Goal: Complete application form

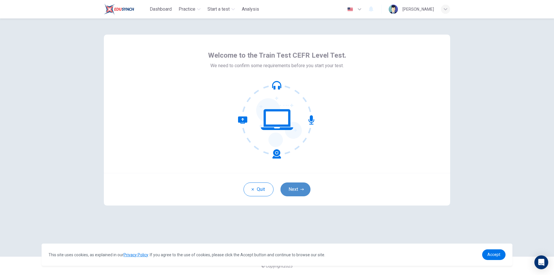
click at [292, 192] on button "Next" at bounding box center [295, 190] width 30 height 14
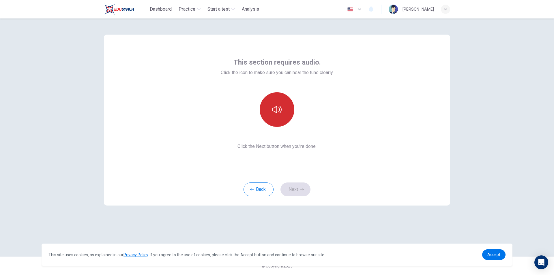
click at [273, 111] on icon "button" at bounding box center [276, 109] width 9 height 7
click at [293, 186] on button "Next" at bounding box center [295, 190] width 30 height 14
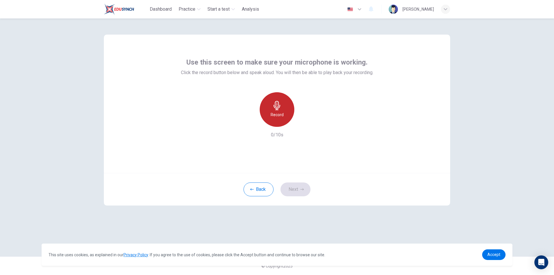
click at [275, 119] on div "Record" at bounding box center [277, 109] width 35 height 35
click at [284, 119] on div "Stop" at bounding box center [277, 109] width 35 height 35
click at [278, 114] on h6 "Record" at bounding box center [277, 114] width 13 height 7
click at [304, 122] on icon "button" at bounding box center [304, 122] width 3 height 3
click at [301, 187] on button "Next" at bounding box center [295, 190] width 30 height 14
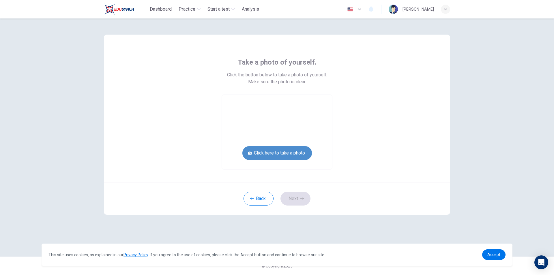
click at [274, 152] on button "Click here to take a photo" at bounding box center [277, 153] width 70 height 14
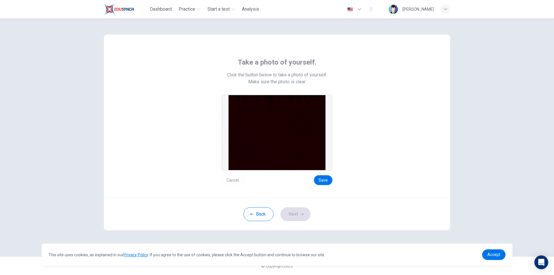
click at [247, 76] on span "Click the button below to take a photo of yourself." at bounding box center [277, 75] width 100 height 7
click at [276, 142] on img at bounding box center [277, 132] width 97 height 75
click at [259, 217] on button "Back" at bounding box center [259, 214] width 30 height 14
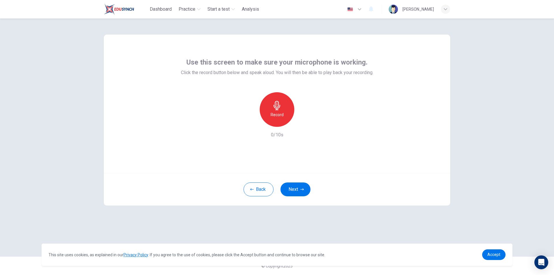
click at [297, 189] on button "Next" at bounding box center [295, 190] width 30 height 14
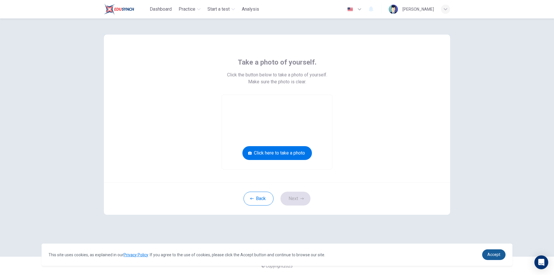
drag, startPoint x: 482, startPoint y: 259, endPoint x: 488, endPoint y: 257, distance: 5.4
click at [484, 258] on div "This site uses cookies, as explained in our Privacy Policy . If you agree to th…" at bounding box center [277, 255] width 471 height 22
click at [489, 257] on span "Accept" at bounding box center [493, 254] width 13 height 5
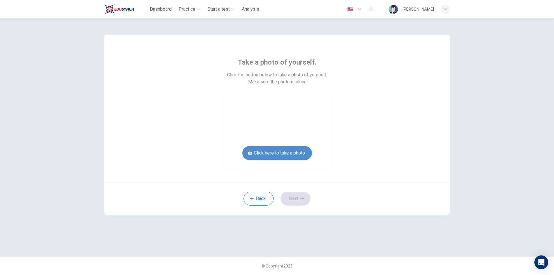
click at [264, 156] on button "Click here to take a photo" at bounding box center [277, 153] width 70 height 14
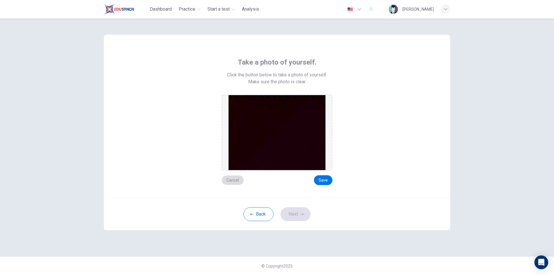
click at [235, 181] on button "Cancel" at bounding box center [233, 180] width 22 height 10
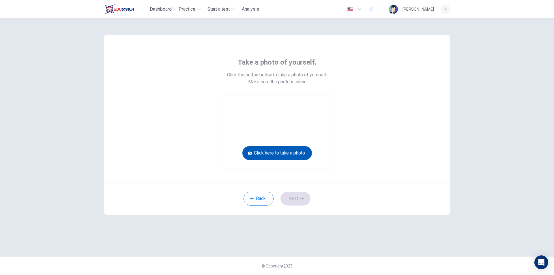
click at [292, 155] on button "Click here to take a photo" at bounding box center [277, 153] width 70 height 14
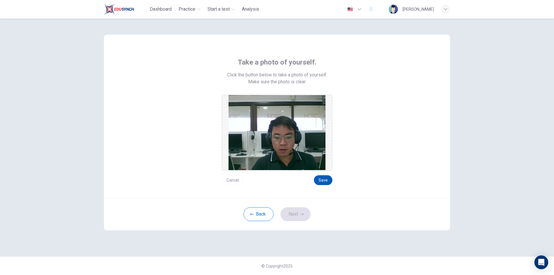
click at [328, 182] on button "Save" at bounding box center [323, 180] width 18 height 10
click at [300, 215] on icon "button" at bounding box center [301, 214] width 3 height 3
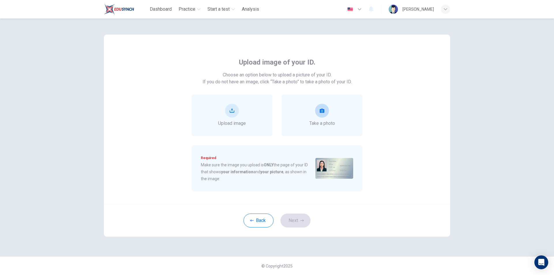
click at [307, 118] on div "Take a photo" at bounding box center [322, 116] width 81 height 42
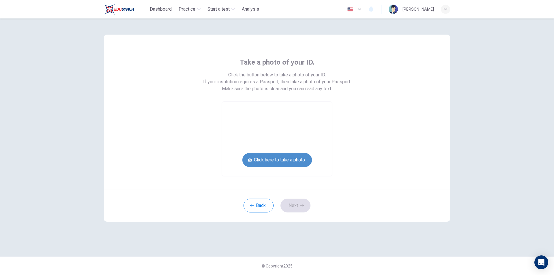
click at [286, 162] on button "Click here to take a photo" at bounding box center [277, 160] width 70 height 14
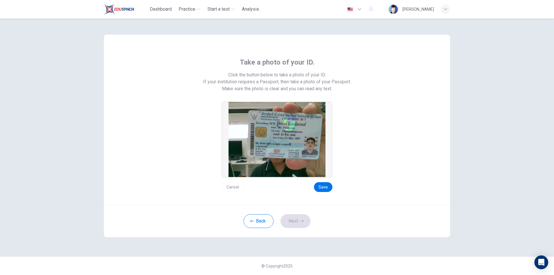
click at [314, 188] on div "Cancel Save" at bounding box center [277, 185] width 111 height 14
click at [317, 190] on button "Save" at bounding box center [323, 187] width 18 height 10
click at [302, 220] on icon "button" at bounding box center [301, 221] width 3 height 3
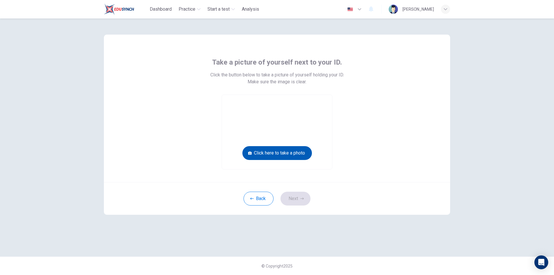
click at [282, 152] on button "Click here to take a photo" at bounding box center [277, 153] width 70 height 14
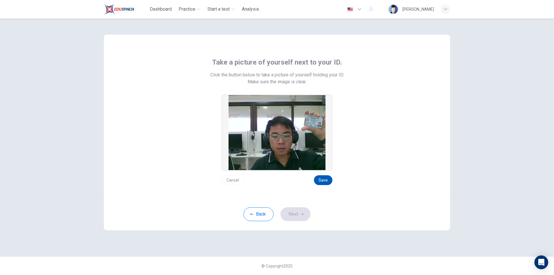
click at [323, 178] on button "Save" at bounding box center [323, 180] width 18 height 10
click at [296, 215] on button "Next" at bounding box center [295, 214] width 30 height 14
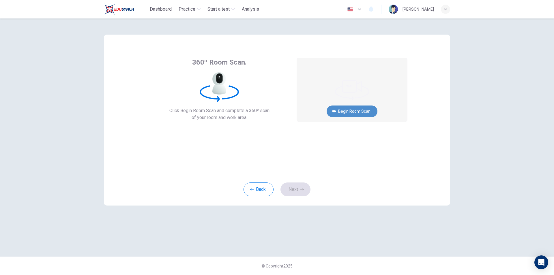
click at [342, 111] on button "Begin Room Scan" at bounding box center [352, 112] width 51 height 12
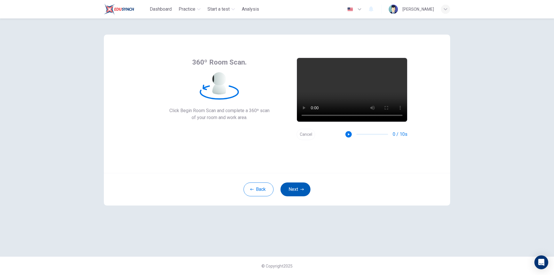
click at [296, 186] on button "Next" at bounding box center [295, 190] width 30 height 14
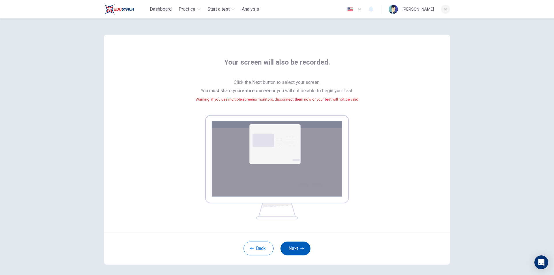
click at [295, 246] on button "Next" at bounding box center [295, 249] width 30 height 14
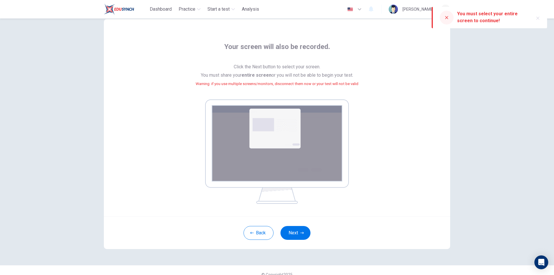
scroll to position [24, 0]
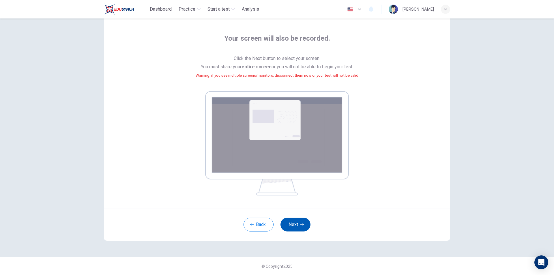
click at [294, 220] on button "Next" at bounding box center [295, 225] width 30 height 14
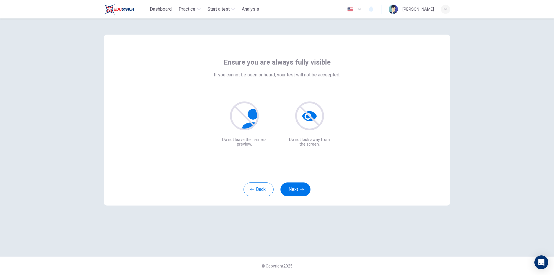
scroll to position [0, 0]
click at [295, 191] on button "Next" at bounding box center [295, 190] width 30 height 14
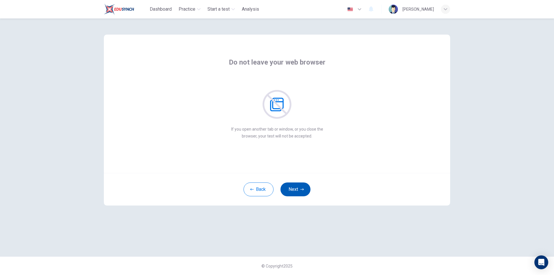
click at [302, 189] on icon "button" at bounding box center [301, 189] width 3 height 3
click at [298, 189] on button "Next" at bounding box center [295, 190] width 30 height 14
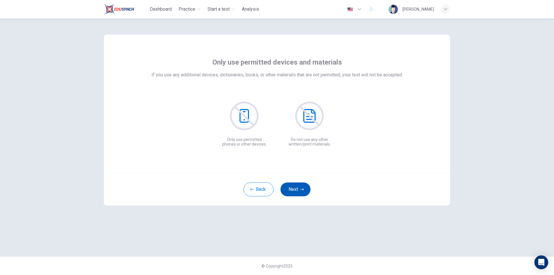
click at [298, 189] on button "Next" at bounding box center [295, 190] width 30 height 14
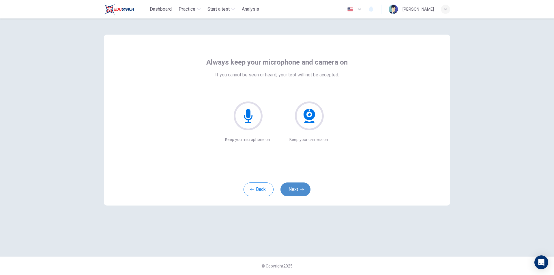
click at [298, 189] on button "Next" at bounding box center [295, 190] width 30 height 14
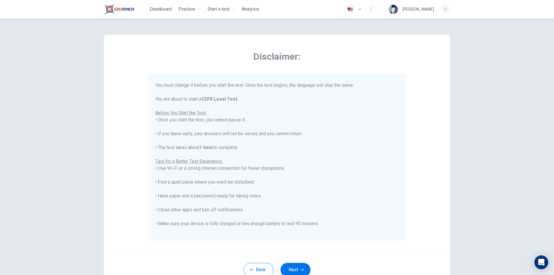
scroll to position [55, 0]
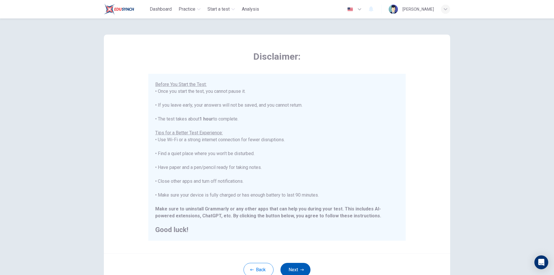
click at [289, 270] on button "Next" at bounding box center [295, 270] width 30 height 14
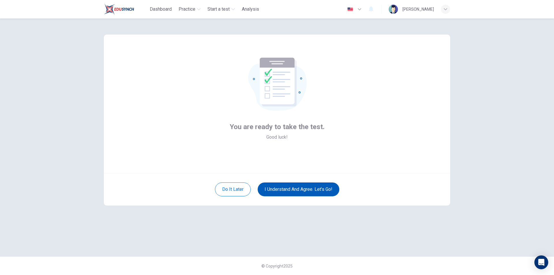
click at [307, 188] on button "I understand and agree. Let’s go!" at bounding box center [299, 190] width 82 height 14
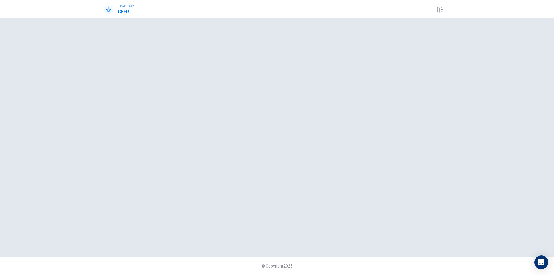
click at [304, 171] on div at bounding box center [277, 137] width 346 height 215
click at [317, 220] on div at bounding box center [277, 137] width 346 height 215
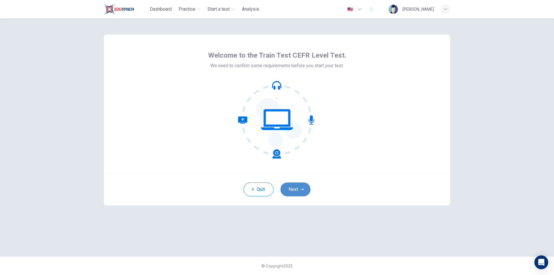
click at [295, 190] on button "Next" at bounding box center [295, 190] width 30 height 14
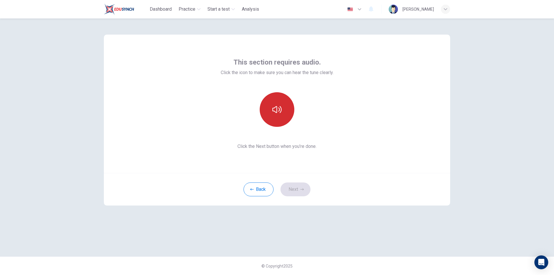
click at [282, 113] on button "button" at bounding box center [277, 109] width 35 height 35
click at [301, 188] on button "Next" at bounding box center [295, 190] width 30 height 14
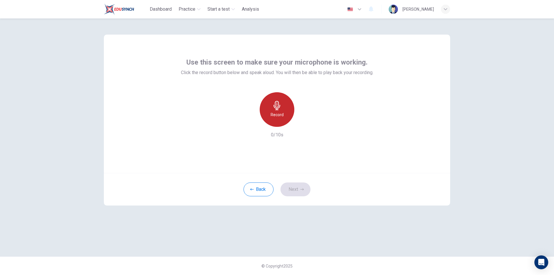
click at [273, 113] on h6 "Record" at bounding box center [277, 114] width 13 height 7
click at [282, 113] on div "Stop" at bounding box center [277, 109] width 35 height 35
click at [304, 124] on icon "button" at bounding box center [304, 122] width 6 height 6
click at [295, 192] on button "Next" at bounding box center [295, 190] width 30 height 14
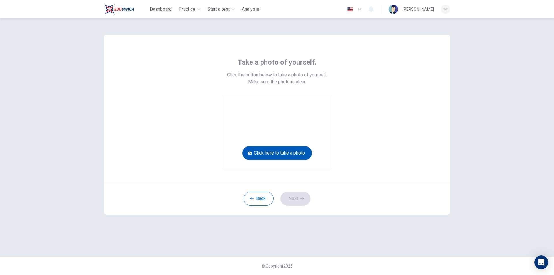
click at [280, 156] on button "Click here to take a photo" at bounding box center [277, 153] width 70 height 14
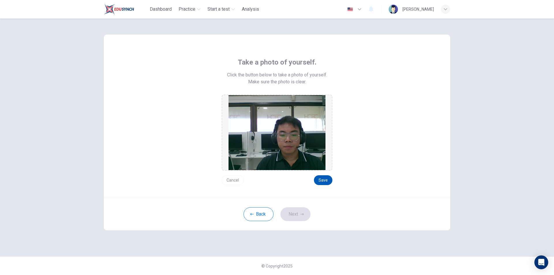
click at [319, 181] on button "Save" at bounding box center [323, 180] width 18 height 10
click at [300, 213] on icon "button" at bounding box center [301, 214] width 3 height 3
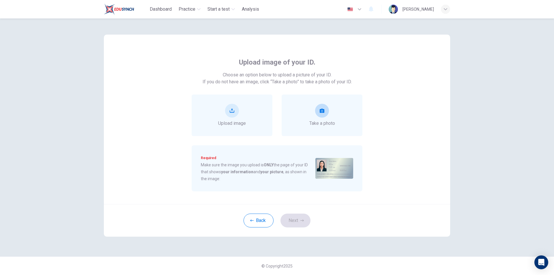
click at [328, 119] on div "Take a photo" at bounding box center [322, 115] width 26 height 23
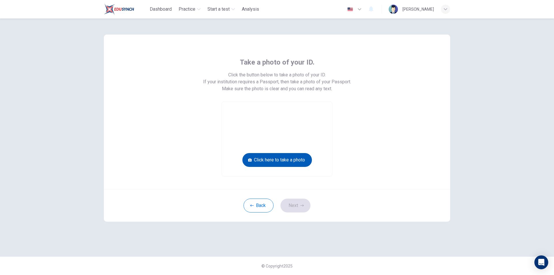
click at [295, 157] on button "Click here to take a photo" at bounding box center [277, 160] width 70 height 14
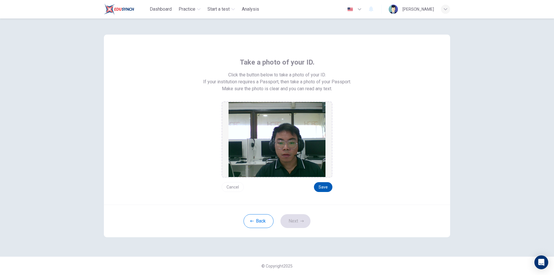
click at [327, 191] on div "Take a photo of your ID. Click the button below to take a photo of your ID. If …" at bounding box center [277, 120] width 346 height 170
click at [326, 187] on button "Save" at bounding box center [323, 187] width 18 height 10
click at [303, 218] on button "Next" at bounding box center [295, 221] width 30 height 14
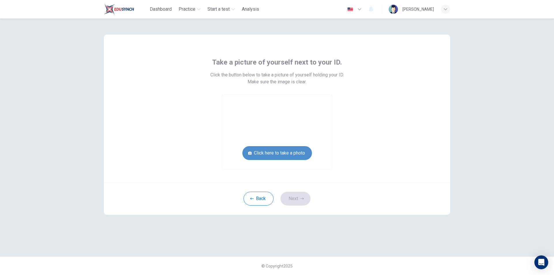
click at [291, 153] on button "Click here to take a photo" at bounding box center [277, 153] width 70 height 14
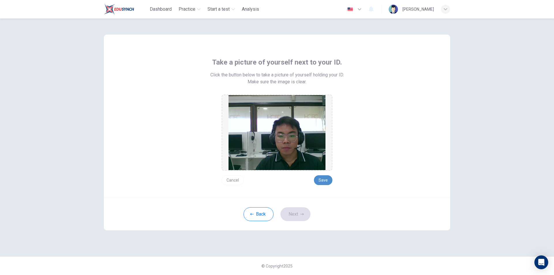
click at [322, 181] on button "Save" at bounding box center [323, 180] width 18 height 10
click at [297, 216] on button "Next" at bounding box center [295, 214] width 30 height 14
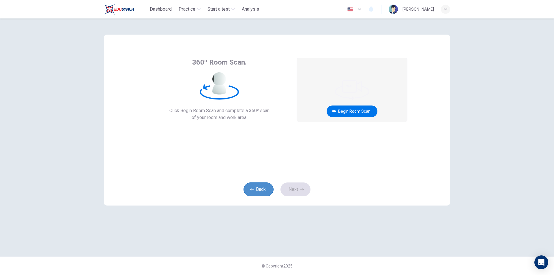
click at [253, 192] on button "Back" at bounding box center [259, 190] width 30 height 14
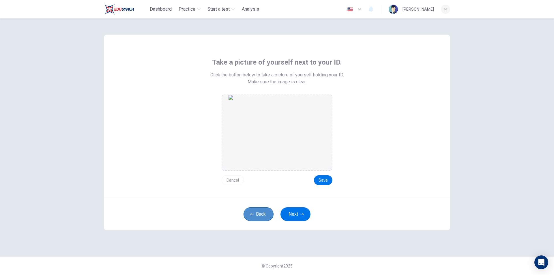
click at [261, 218] on button "Back" at bounding box center [259, 214] width 30 height 14
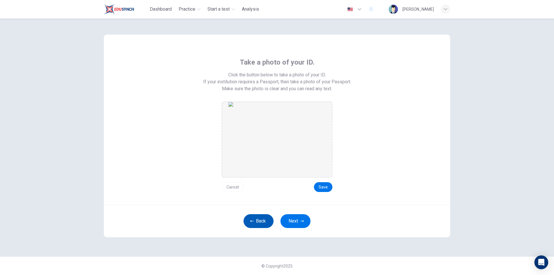
click at [259, 224] on button "Back" at bounding box center [259, 221] width 30 height 14
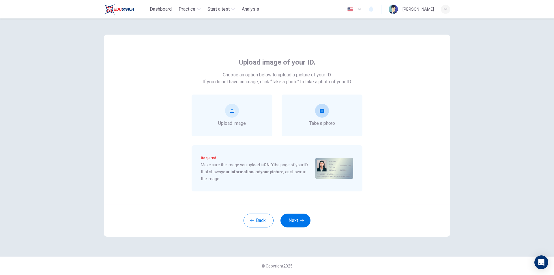
click at [321, 106] on button "take photo" at bounding box center [322, 111] width 14 height 14
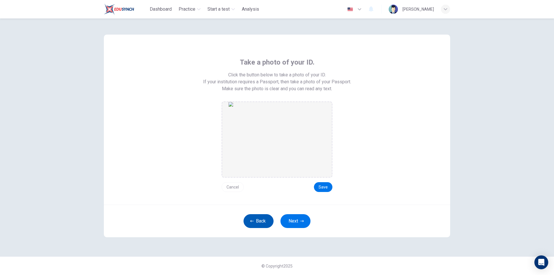
click at [266, 214] on button "Back" at bounding box center [259, 221] width 30 height 14
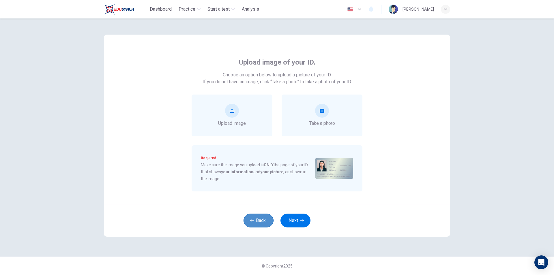
click at [266, 214] on button "Back" at bounding box center [259, 221] width 30 height 14
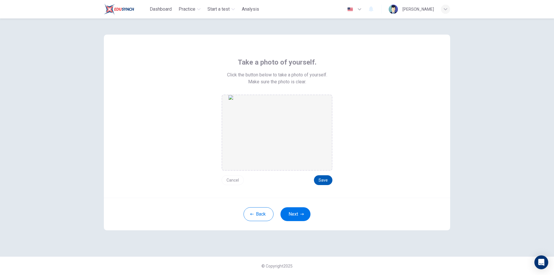
click at [327, 179] on button "Save" at bounding box center [323, 180] width 18 height 10
click at [298, 216] on button "Next" at bounding box center [295, 214] width 30 height 14
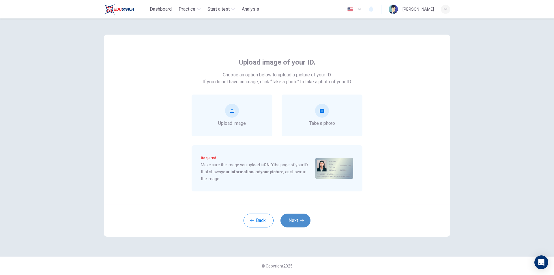
click at [302, 218] on button "Next" at bounding box center [295, 221] width 30 height 14
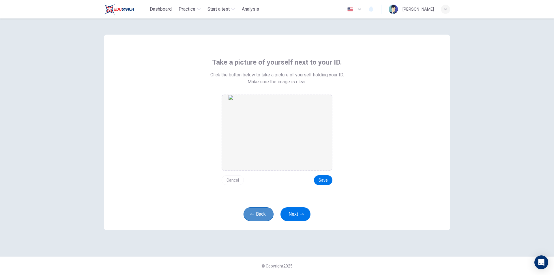
click at [263, 215] on button "Back" at bounding box center [259, 214] width 30 height 14
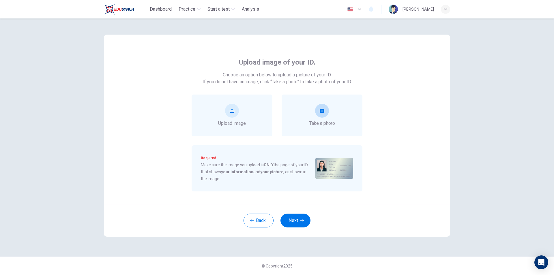
click at [323, 118] on div "Take a photo" at bounding box center [322, 115] width 26 height 23
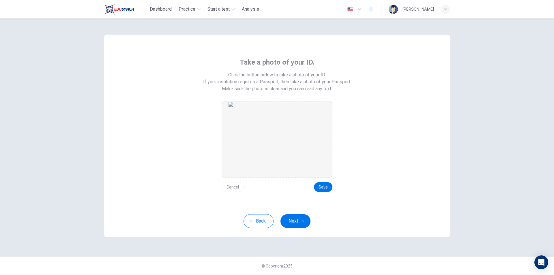
click at [293, 149] on img at bounding box center [277, 139] width 97 height 75
click at [265, 220] on button "Back" at bounding box center [259, 221] width 30 height 14
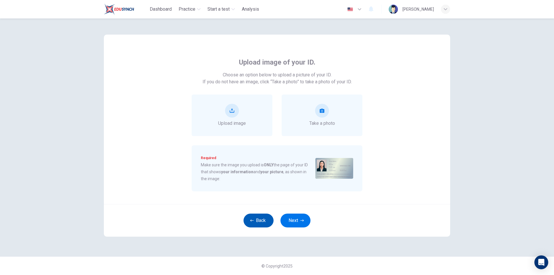
click at [265, 220] on button "Back" at bounding box center [259, 221] width 30 height 14
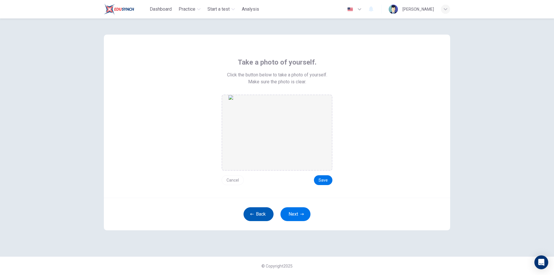
click at [264, 218] on button "Back" at bounding box center [259, 214] width 30 height 14
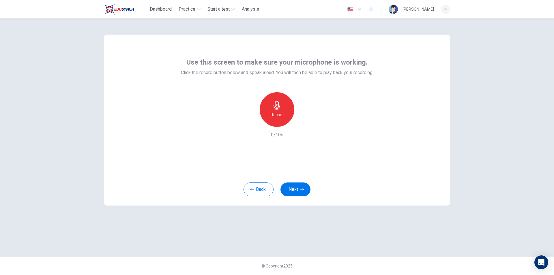
click at [280, 121] on div "Record" at bounding box center [277, 109] width 35 height 35
click at [285, 111] on div "Stop" at bounding box center [277, 109] width 35 height 35
click at [305, 122] on icon "button" at bounding box center [304, 122] width 6 height 6
click at [296, 187] on button "Next" at bounding box center [295, 190] width 30 height 14
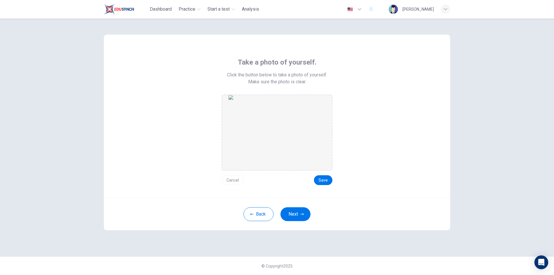
click at [237, 180] on button "Cancel" at bounding box center [233, 180] width 22 height 10
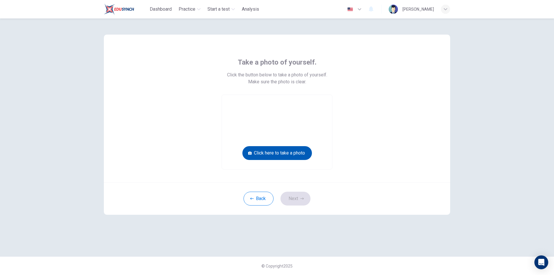
click at [291, 155] on button "Click here to take a photo" at bounding box center [277, 153] width 70 height 14
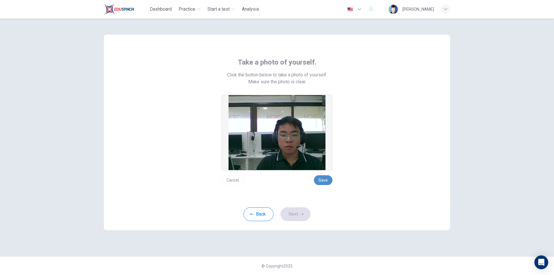
click at [324, 181] on button "Save" at bounding box center [323, 180] width 18 height 10
click at [300, 214] on button "Next" at bounding box center [295, 214] width 30 height 14
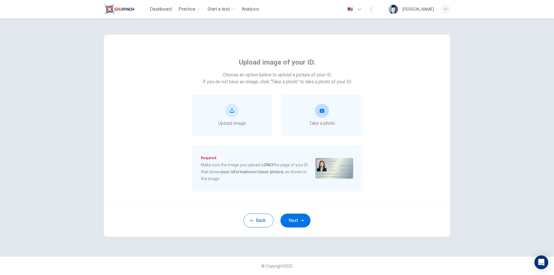
click at [321, 118] on div "Take a photo" at bounding box center [322, 115] width 26 height 23
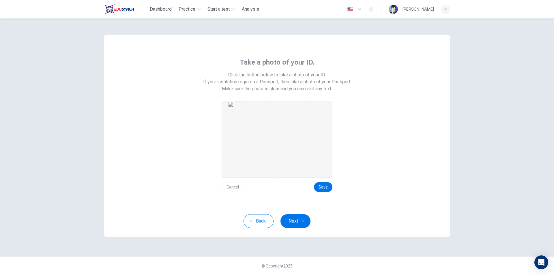
click at [238, 187] on button "Cancel" at bounding box center [233, 187] width 22 height 10
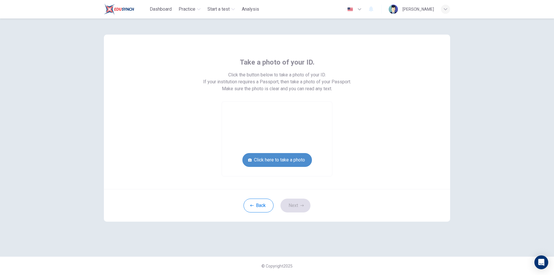
click at [289, 164] on button "Click here to take a photo" at bounding box center [277, 160] width 70 height 14
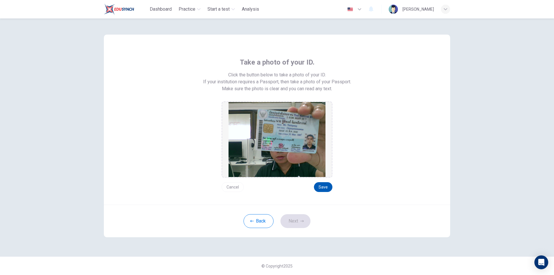
click at [323, 185] on button "Save" at bounding box center [323, 187] width 18 height 10
click at [294, 225] on button "Next" at bounding box center [295, 221] width 30 height 14
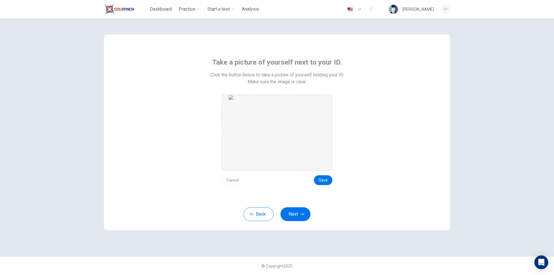
click at [229, 177] on button "Cancel" at bounding box center [233, 180] width 22 height 10
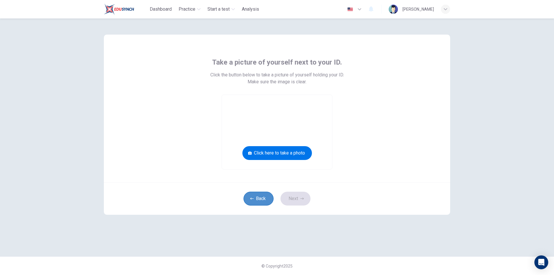
click at [265, 198] on button "Back" at bounding box center [259, 199] width 30 height 14
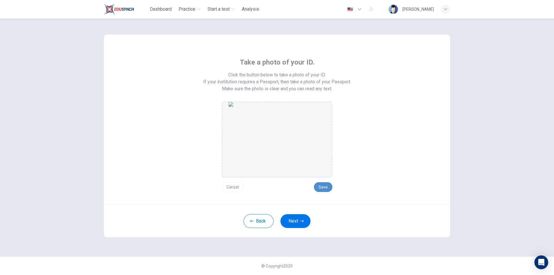
click at [322, 186] on button "Save" at bounding box center [323, 187] width 18 height 10
click at [293, 220] on button "Next" at bounding box center [295, 221] width 30 height 14
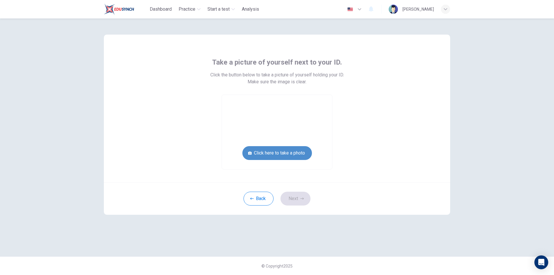
click at [296, 152] on button "Click here to take a photo" at bounding box center [277, 153] width 70 height 14
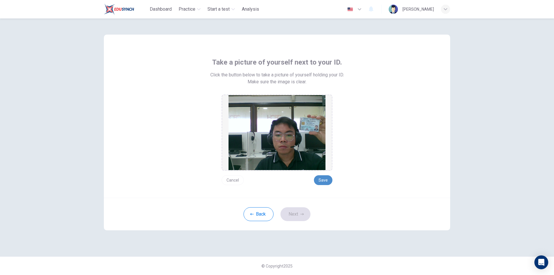
click at [325, 178] on button "Save" at bounding box center [323, 180] width 18 height 10
click at [293, 217] on button "Next" at bounding box center [295, 214] width 30 height 14
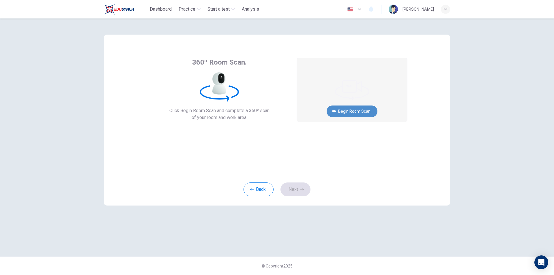
click at [346, 112] on button "Begin Room Scan" at bounding box center [352, 112] width 51 height 12
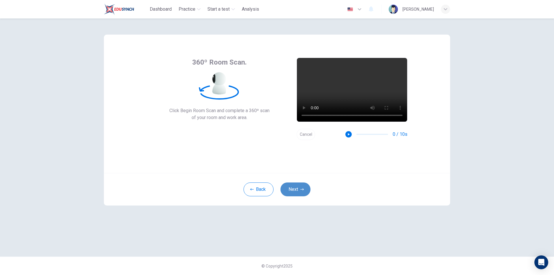
click at [297, 192] on button "Next" at bounding box center [295, 190] width 30 height 14
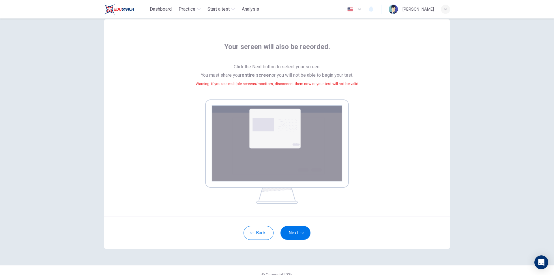
scroll to position [24, 0]
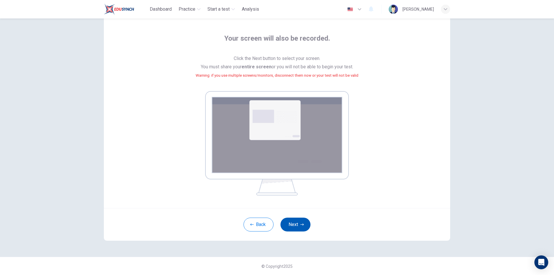
click at [297, 221] on button "Next" at bounding box center [295, 225] width 30 height 14
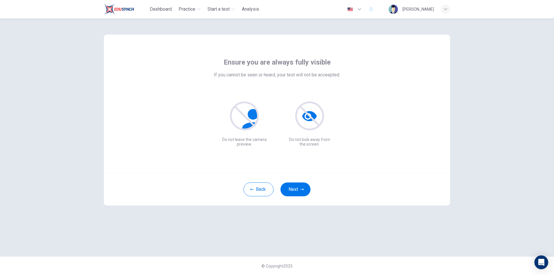
scroll to position [0, 0]
click at [301, 190] on icon "button" at bounding box center [301, 189] width 3 height 3
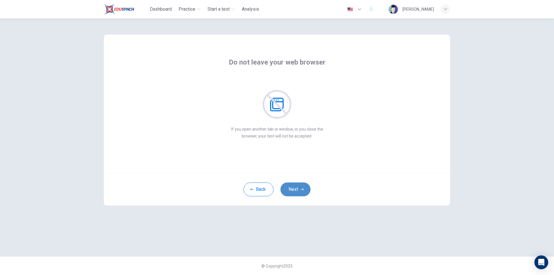
click at [296, 190] on button "Next" at bounding box center [295, 190] width 30 height 14
click at [290, 190] on button "Next" at bounding box center [295, 190] width 30 height 14
click at [300, 189] on icon "button" at bounding box center [301, 189] width 3 height 3
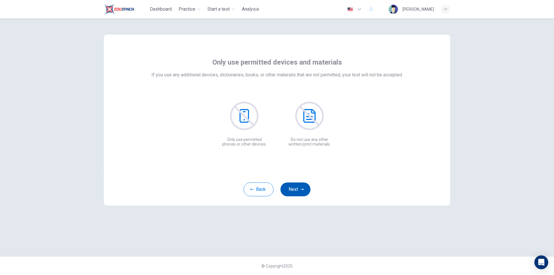
click at [300, 189] on icon "button" at bounding box center [301, 189] width 3 height 3
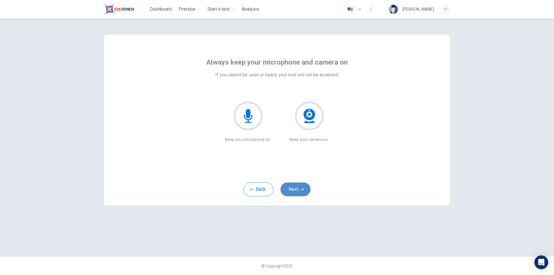
click at [300, 188] on icon "button" at bounding box center [301, 189] width 3 height 3
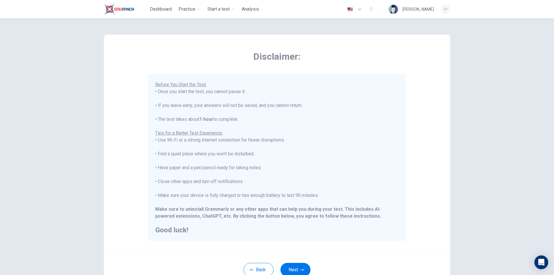
scroll to position [55, 0]
click at [287, 269] on button "Next" at bounding box center [295, 270] width 30 height 14
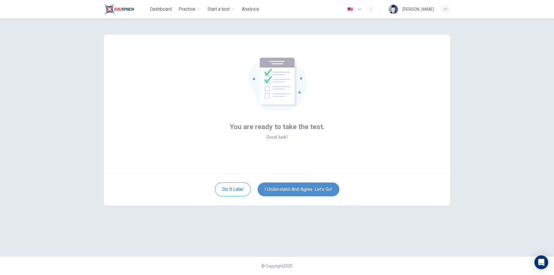
click at [300, 188] on button "I understand and agree. Let’s go!" at bounding box center [299, 190] width 82 height 14
